Goal: Task Accomplishment & Management: Manage account settings

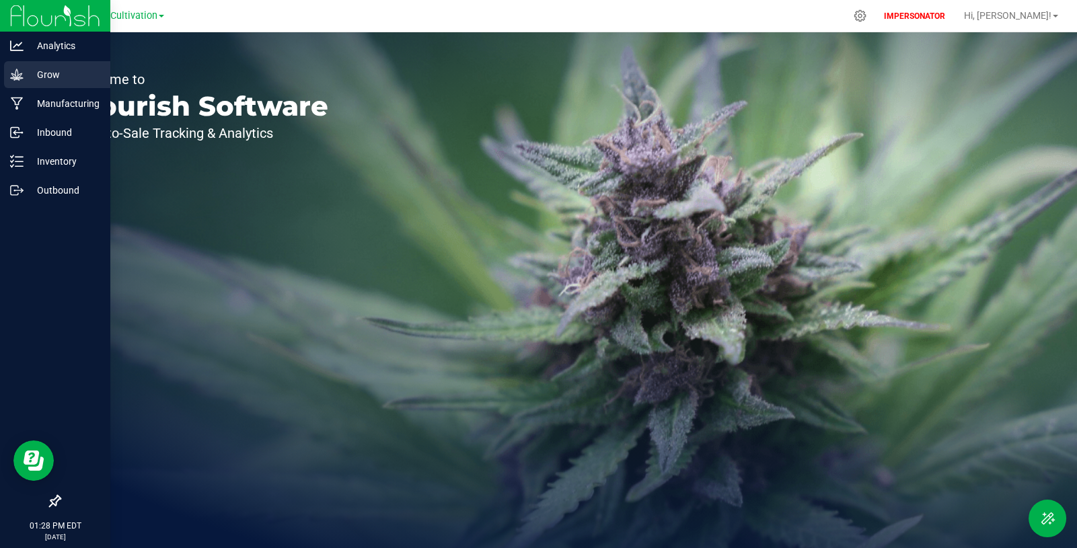
click at [13, 77] on icon at bounding box center [16, 74] width 13 height 11
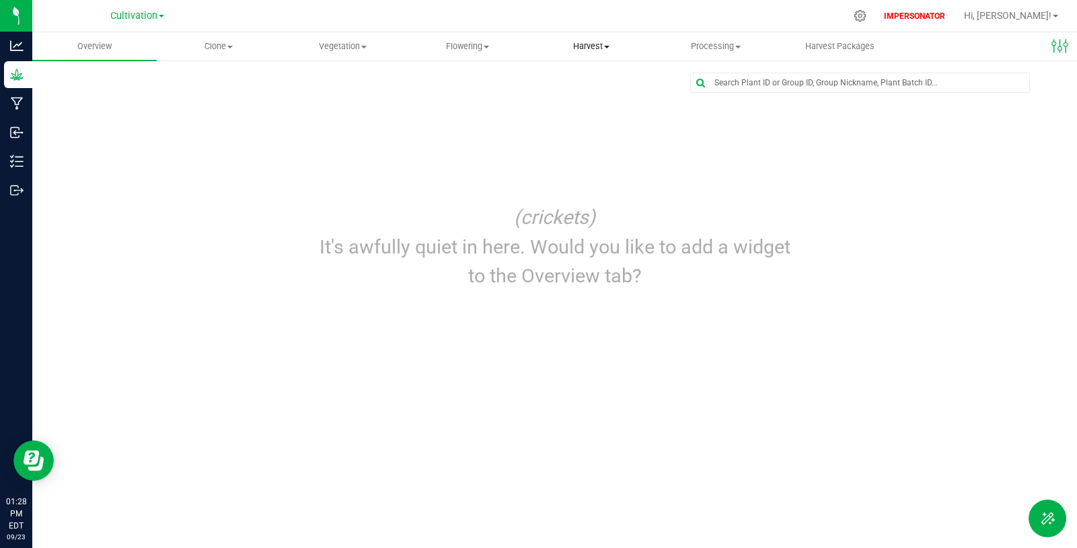
click at [575, 48] on span "Harvest" at bounding box center [591, 46] width 123 height 12
click at [583, 78] on span "Harvests" at bounding box center [566, 80] width 75 height 11
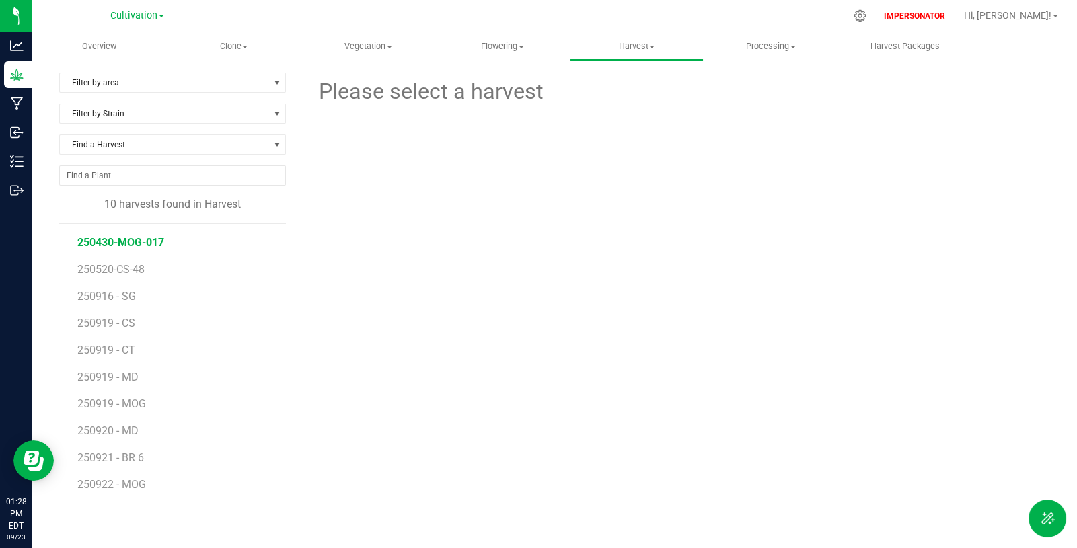
click at [132, 236] on span "250430-MOG-017" at bounding box center [120, 242] width 87 height 13
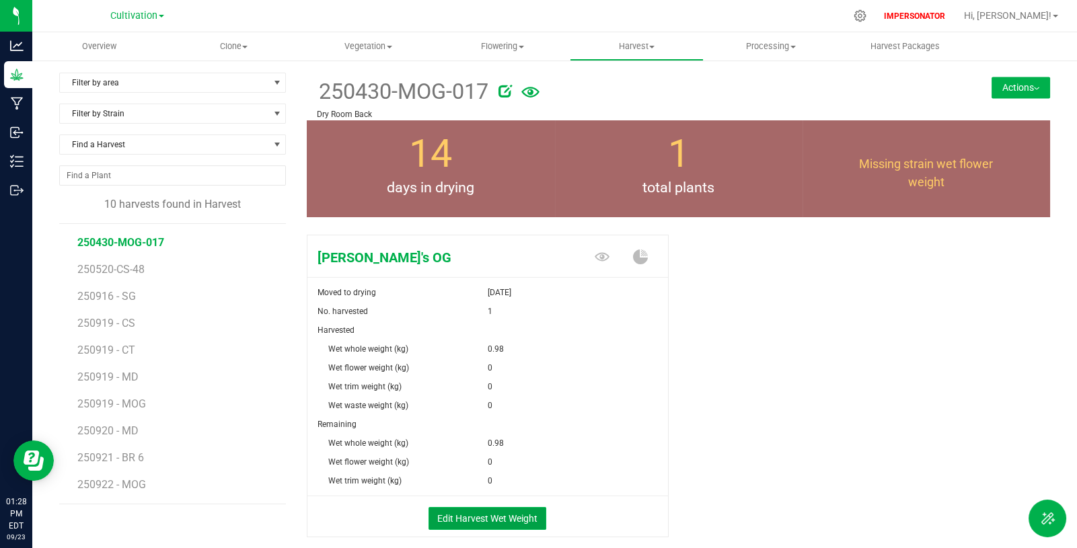
click at [519, 513] on button "Edit Harvest Wet Weight" at bounding box center [488, 518] width 118 height 23
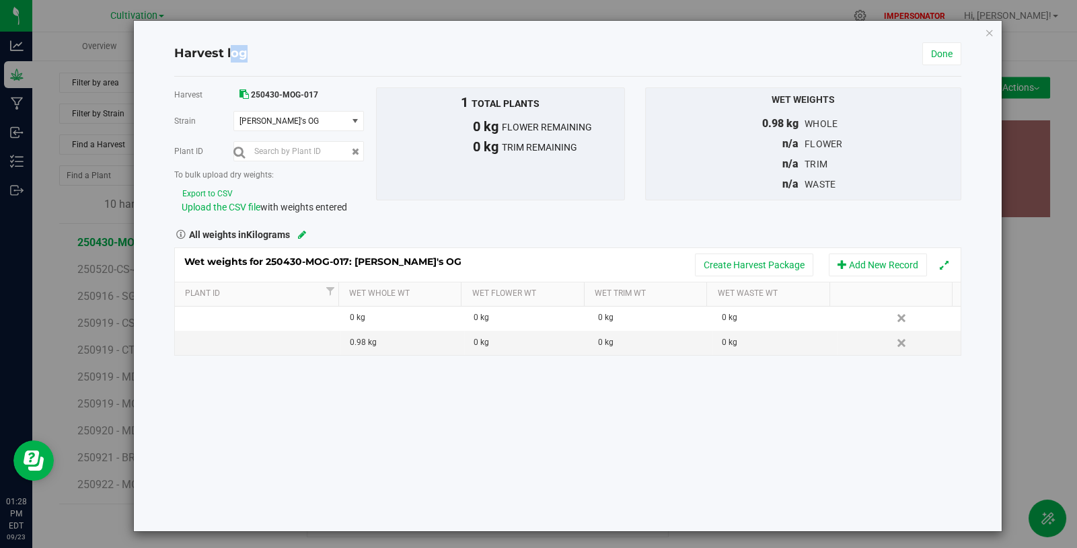
drag, startPoint x: 279, startPoint y: 66, endPoint x: 160, endPoint y: 49, distance: 120.3
click at [160, 49] on div "Harvest log Done Harvest 250430-MOG-017 [GEOGRAPHIC_DATA] [PERSON_NAME]'s OG Se…" at bounding box center [568, 276] width 869 height 511
copy div "Harvest log"
click at [985, 32] on icon "button" at bounding box center [989, 32] width 9 height 16
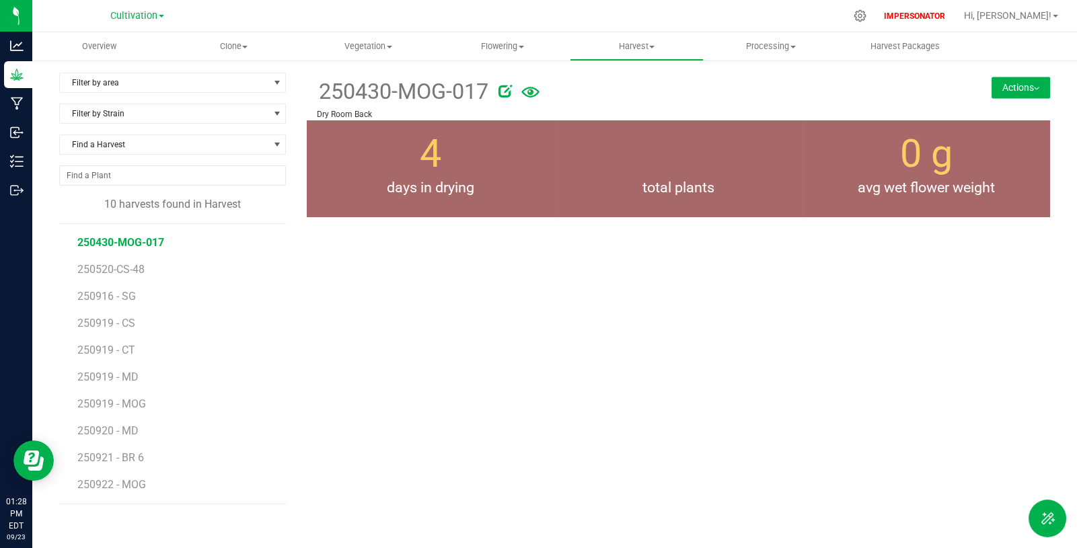
click at [110, 334] on li "250919 - CT" at bounding box center [176, 345] width 199 height 27
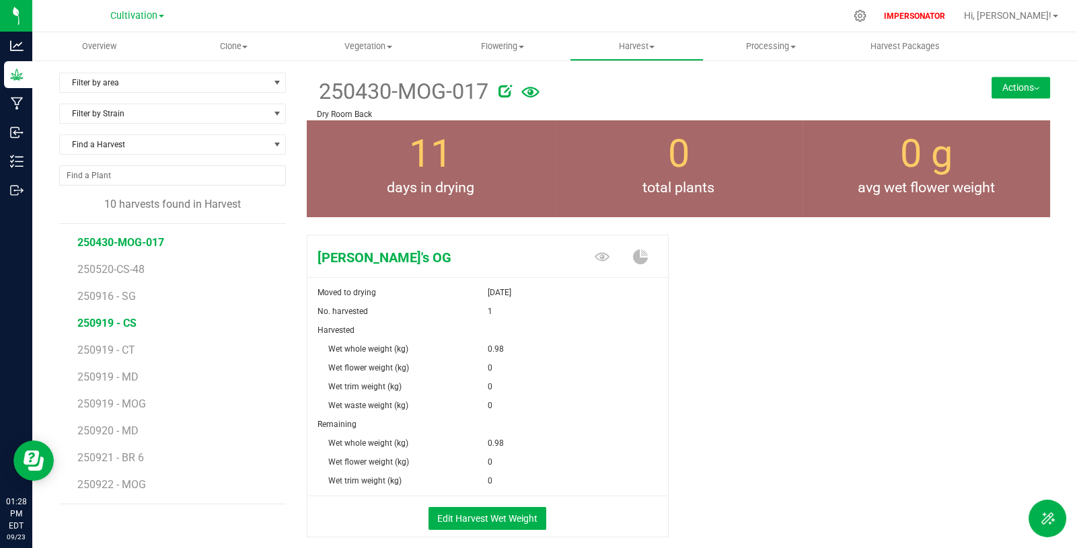
click at [112, 327] on span "250919 - CS" at bounding box center [106, 323] width 59 height 13
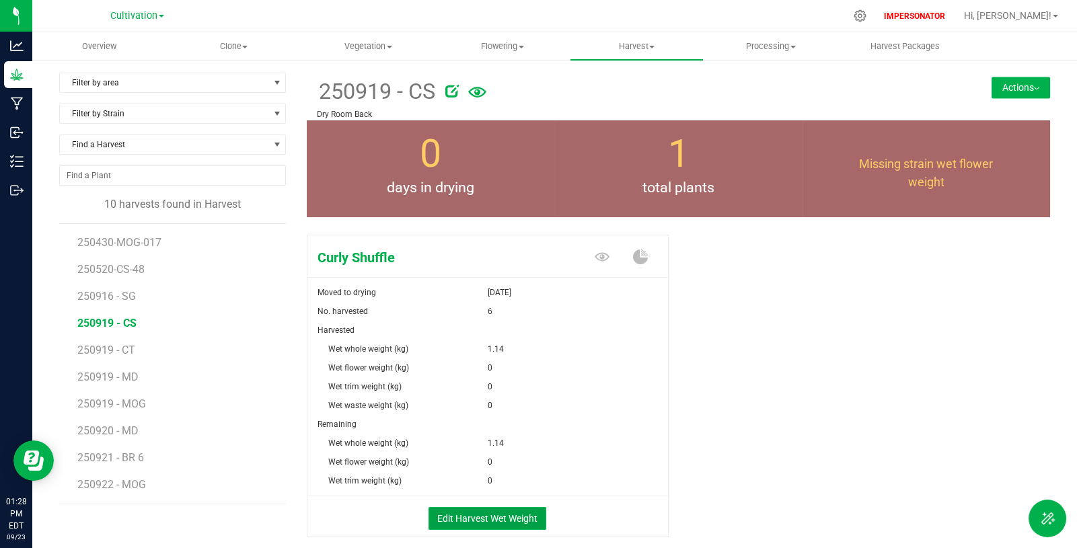
click at [453, 513] on button "Edit Harvest Wet Weight" at bounding box center [488, 518] width 118 height 23
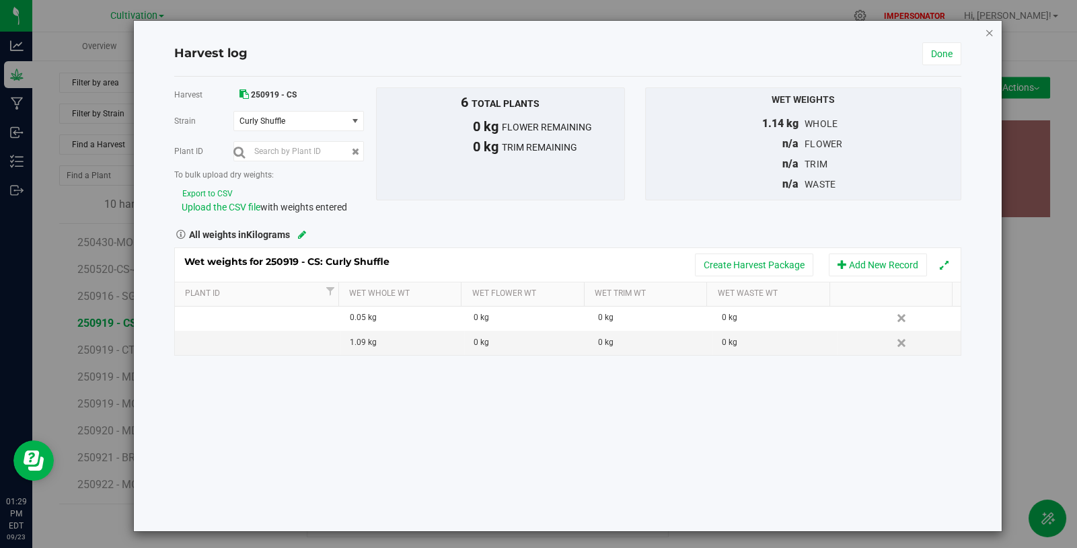
click at [985, 34] on icon "button" at bounding box center [989, 32] width 9 height 16
